Goal: Task Accomplishment & Management: Manage account settings

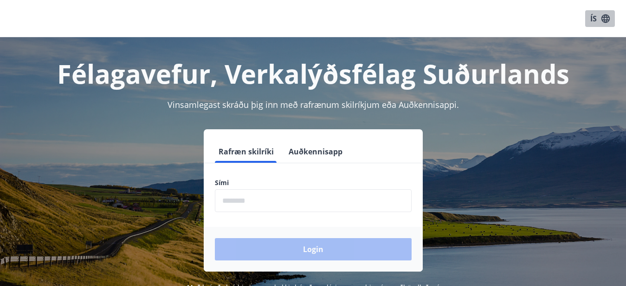
click at [606, 18] on icon "button" at bounding box center [606, 18] width 8 height 8
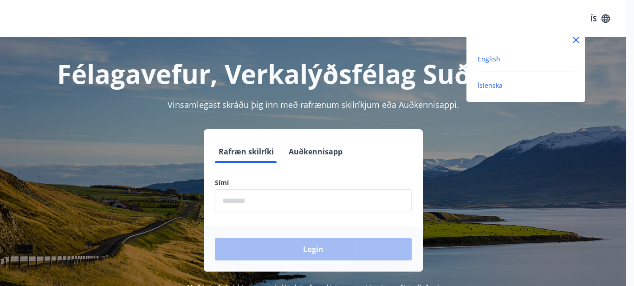
click at [493, 58] on span "English" at bounding box center [489, 58] width 23 height 9
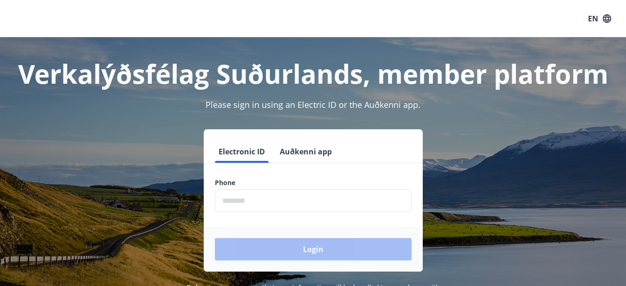
click at [283, 186] on label "Phone" at bounding box center [313, 182] width 197 height 9
click at [244, 184] on label "Phone" at bounding box center [313, 182] width 197 height 9
click at [231, 185] on label "Phone" at bounding box center [313, 182] width 197 height 9
drag, startPoint x: 261, startPoint y: 184, endPoint x: 254, endPoint y: 202, distance: 19.4
click at [254, 187] on label "Phone" at bounding box center [313, 182] width 197 height 9
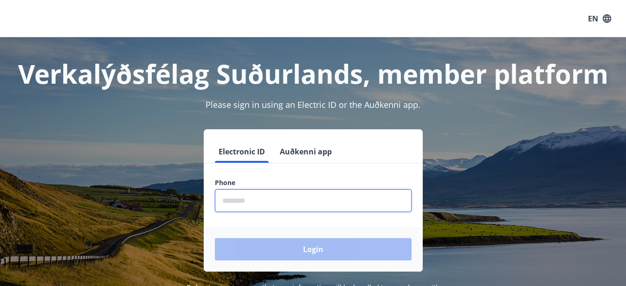
click at [254, 202] on input "phone" at bounding box center [313, 200] width 197 height 23
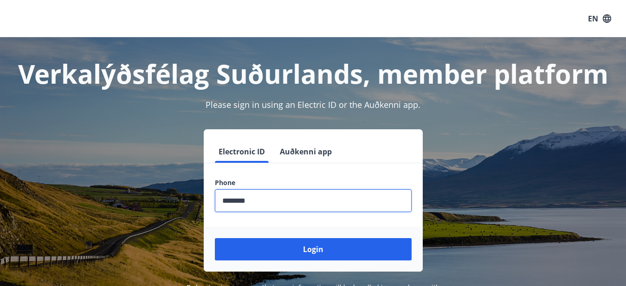
type input "********"
click at [215, 238] on button "Login" at bounding box center [313, 249] width 197 height 22
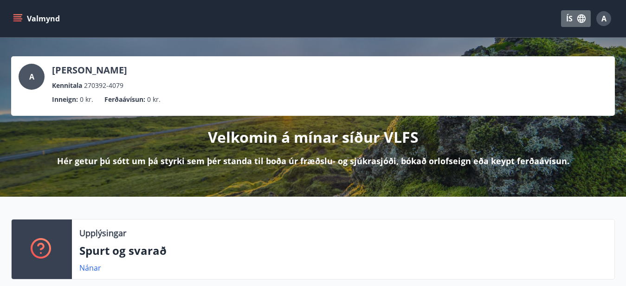
click at [581, 23] on icon "button" at bounding box center [582, 18] width 8 height 8
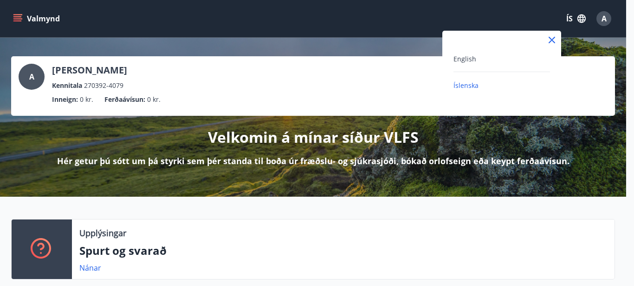
click at [537, 59] on div "English" at bounding box center [502, 58] width 97 height 11
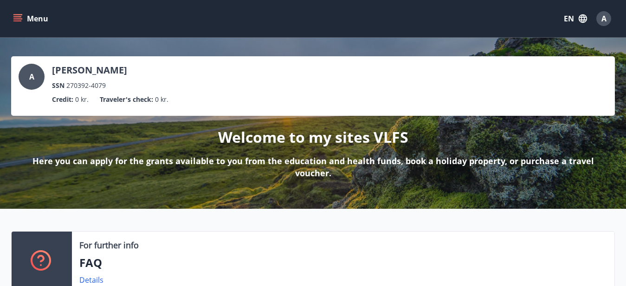
click at [16, 18] on icon "menu" at bounding box center [17, 18] width 9 height 9
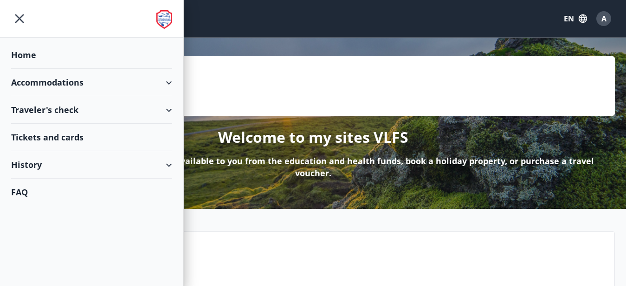
click at [51, 163] on div "History" at bounding box center [91, 164] width 161 height 27
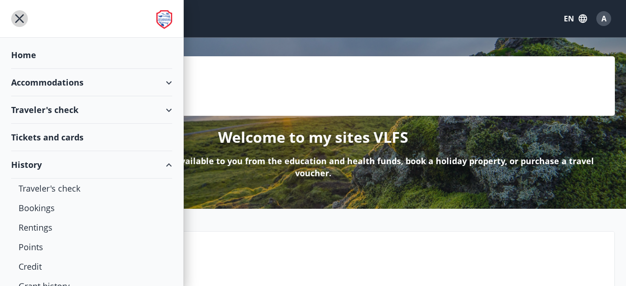
click at [20, 16] on icon "menu" at bounding box center [19, 18] width 17 height 17
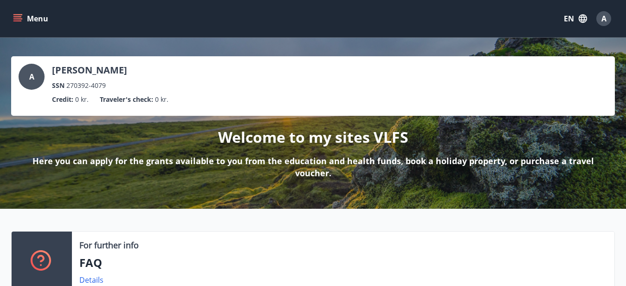
click at [601, 21] on div "A" at bounding box center [604, 18] width 15 height 15
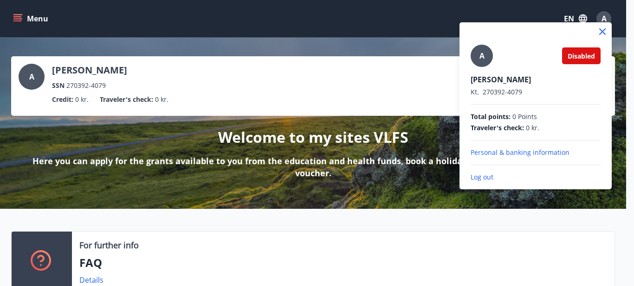
click at [485, 179] on p "Log out" at bounding box center [536, 176] width 130 height 9
